Goal: Find specific page/section: Find specific page/section

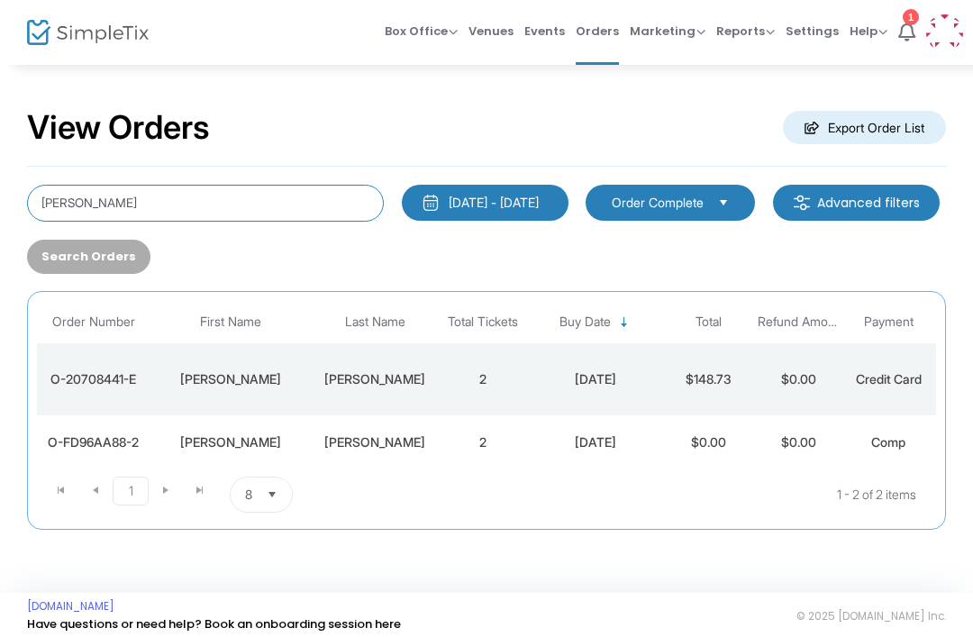
click at [281, 193] on input "[PERSON_NAME]" at bounding box center [205, 203] width 357 height 37
click at [83, 195] on input "[PERSON_NAME]" at bounding box center [205, 203] width 357 height 37
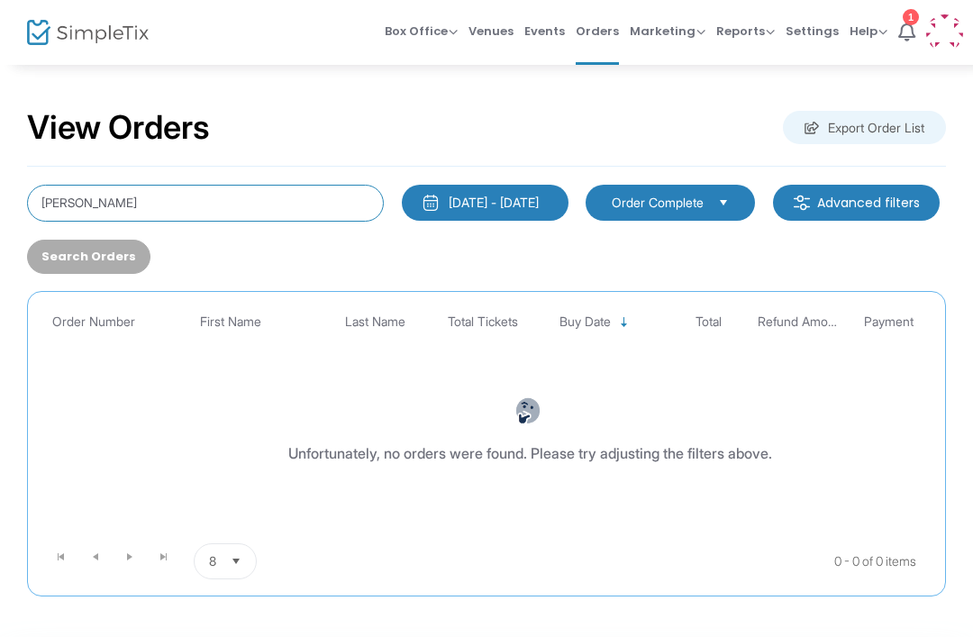
click at [85, 201] on input "[PERSON_NAME]" at bounding box center [205, 203] width 357 height 37
click at [84, 201] on input "[PERSON_NAME]" at bounding box center [205, 203] width 357 height 37
click at [117, 203] on input "[PERSON_NAME]" at bounding box center [205, 203] width 357 height 37
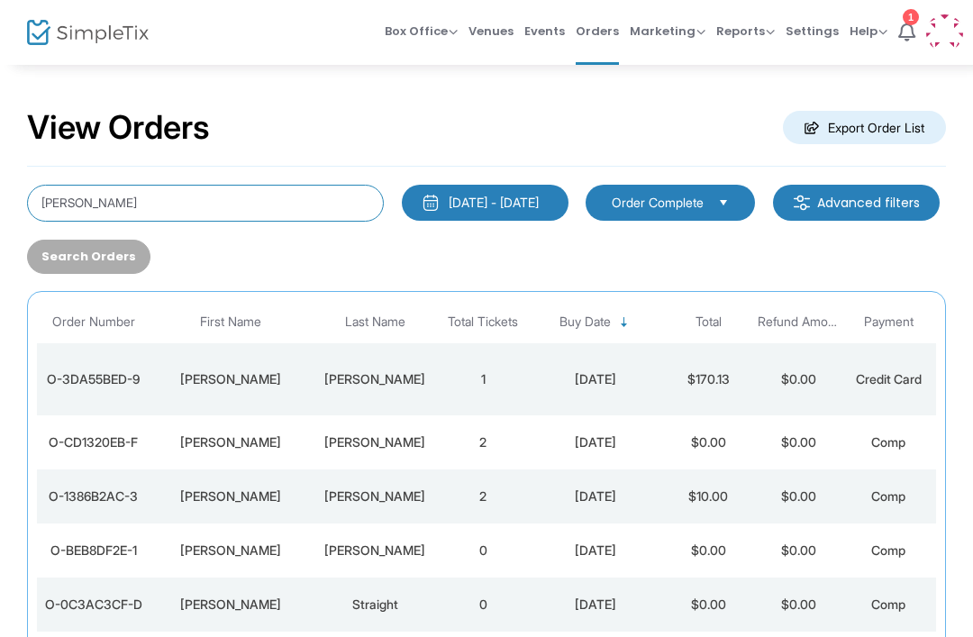
click at [264, 205] on input "[PERSON_NAME]" at bounding box center [205, 203] width 357 height 37
type input "kenne"
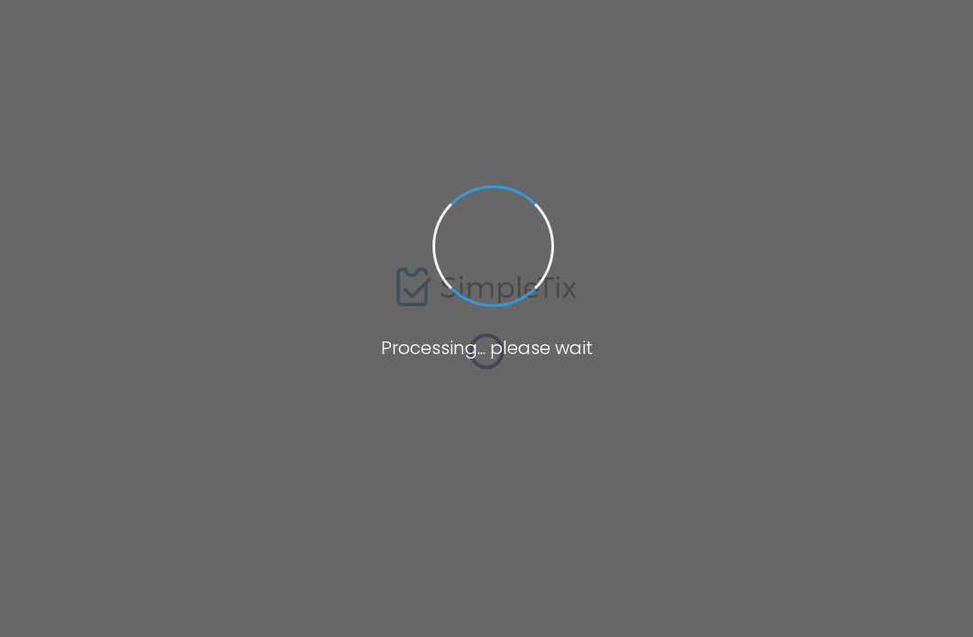
type input "kenne"
